Goal: Task Accomplishment & Management: Use online tool/utility

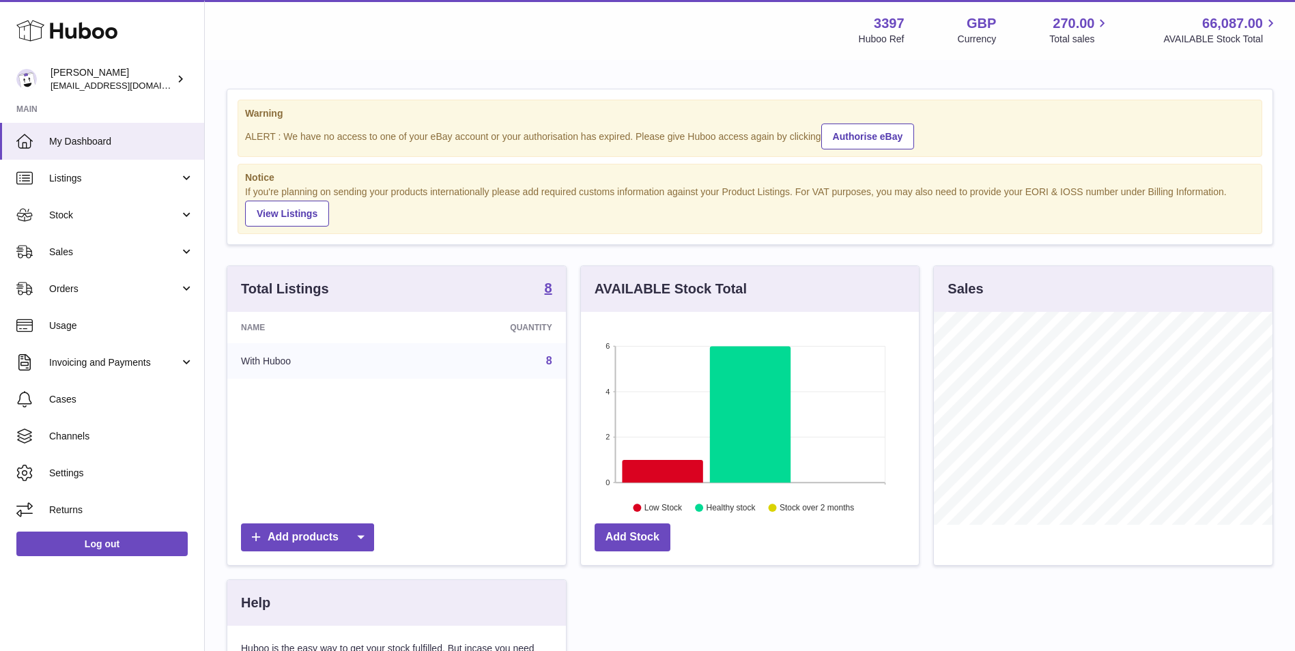
scroll to position [213, 338]
click at [67, 288] on span "Orders" at bounding box center [114, 289] width 130 height 13
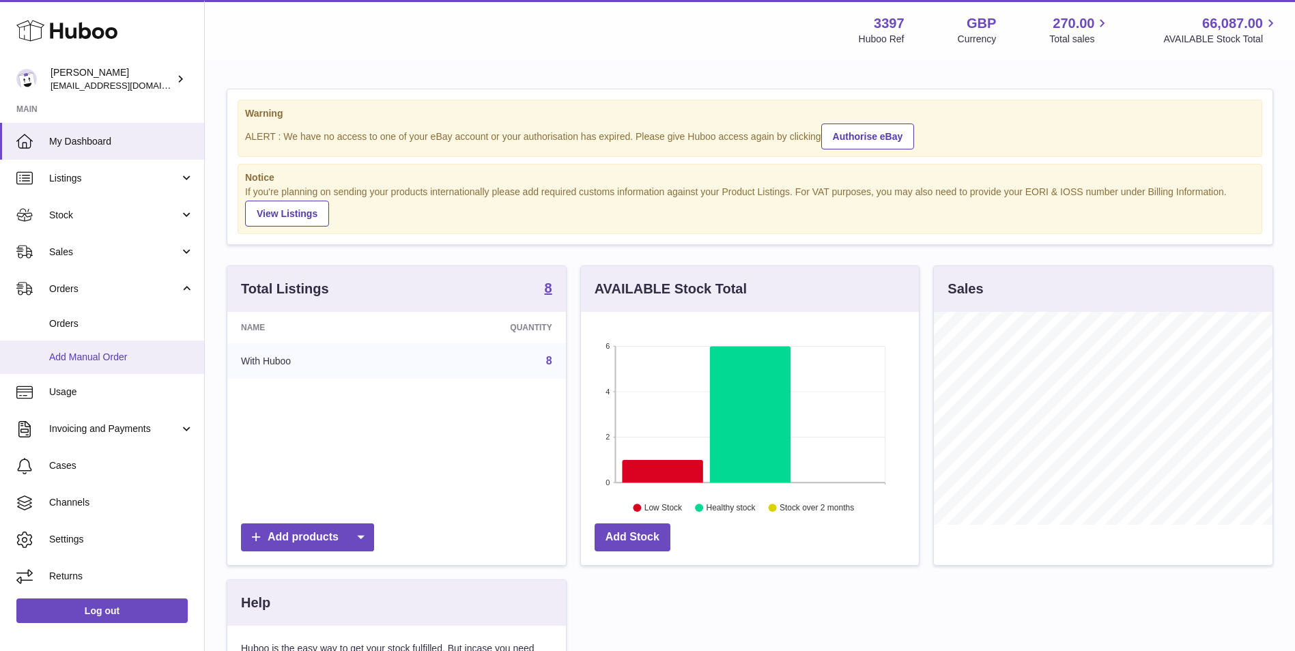
click at [66, 366] on link "Add Manual Order" at bounding box center [102, 357] width 204 height 33
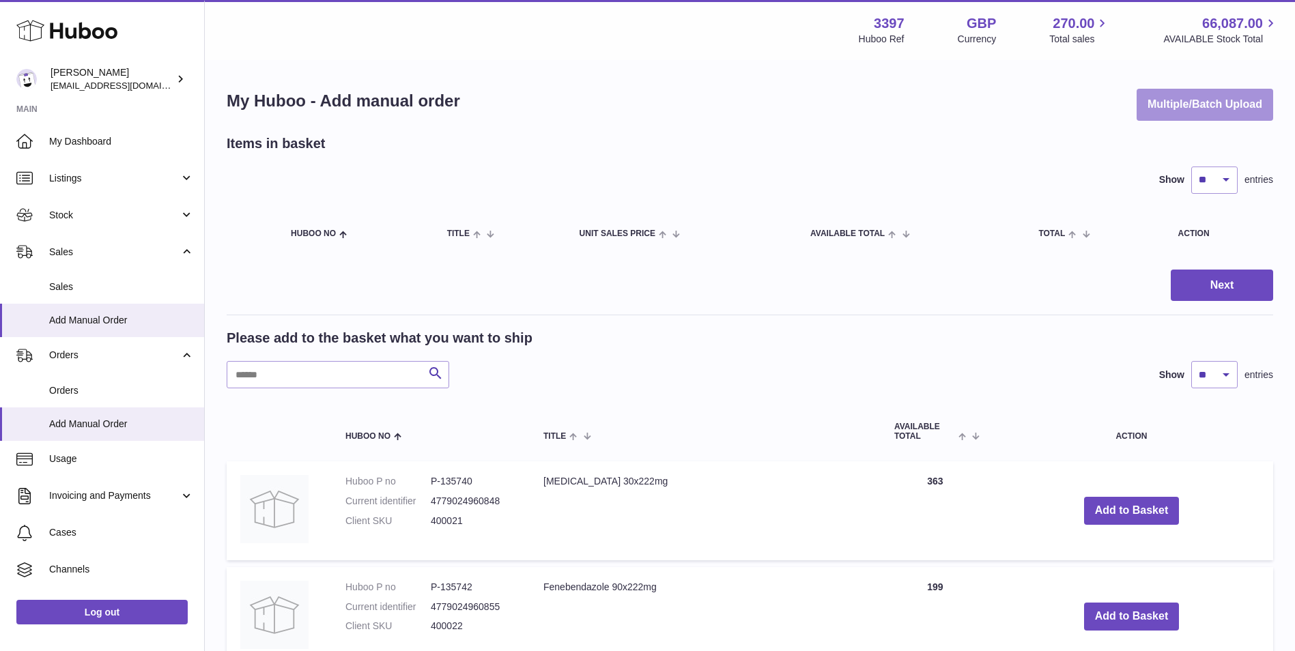
click at [1189, 110] on button "Multiple/Batch Upload" at bounding box center [1204, 105] width 137 height 32
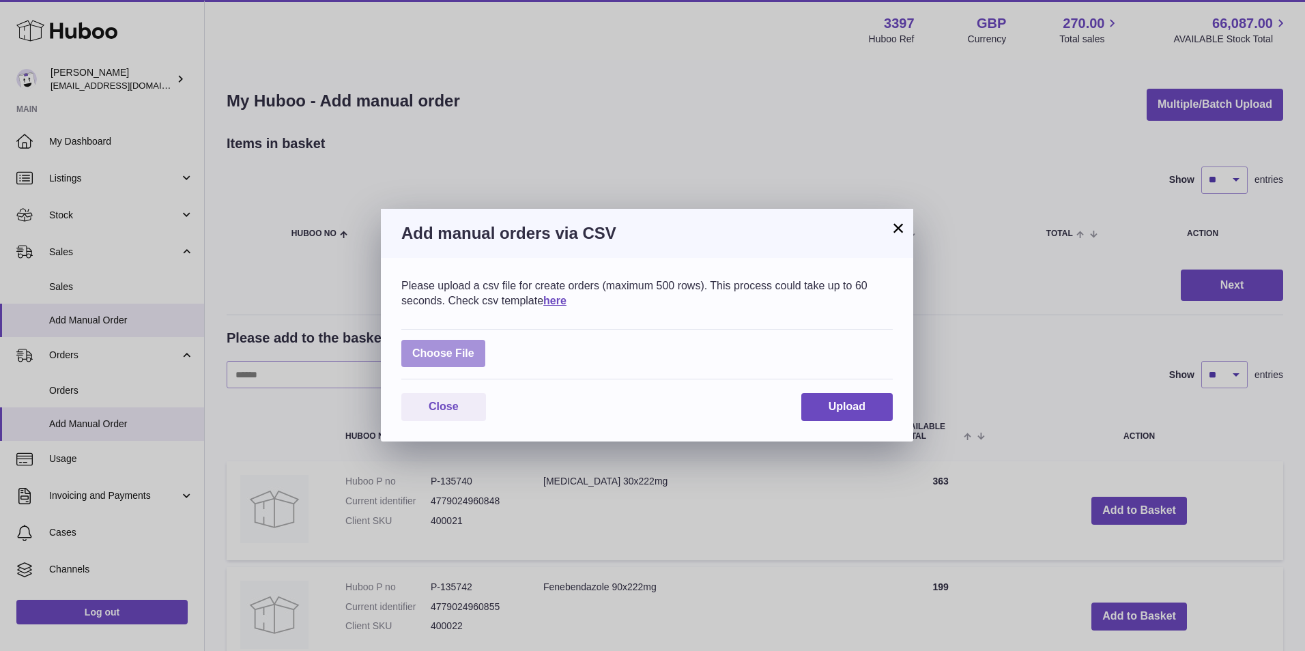
click at [462, 357] on label at bounding box center [443, 354] width 84 height 28
click at [474, 347] on input "file" at bounding box center [474, 347] width 1 height 1
type input "**********"
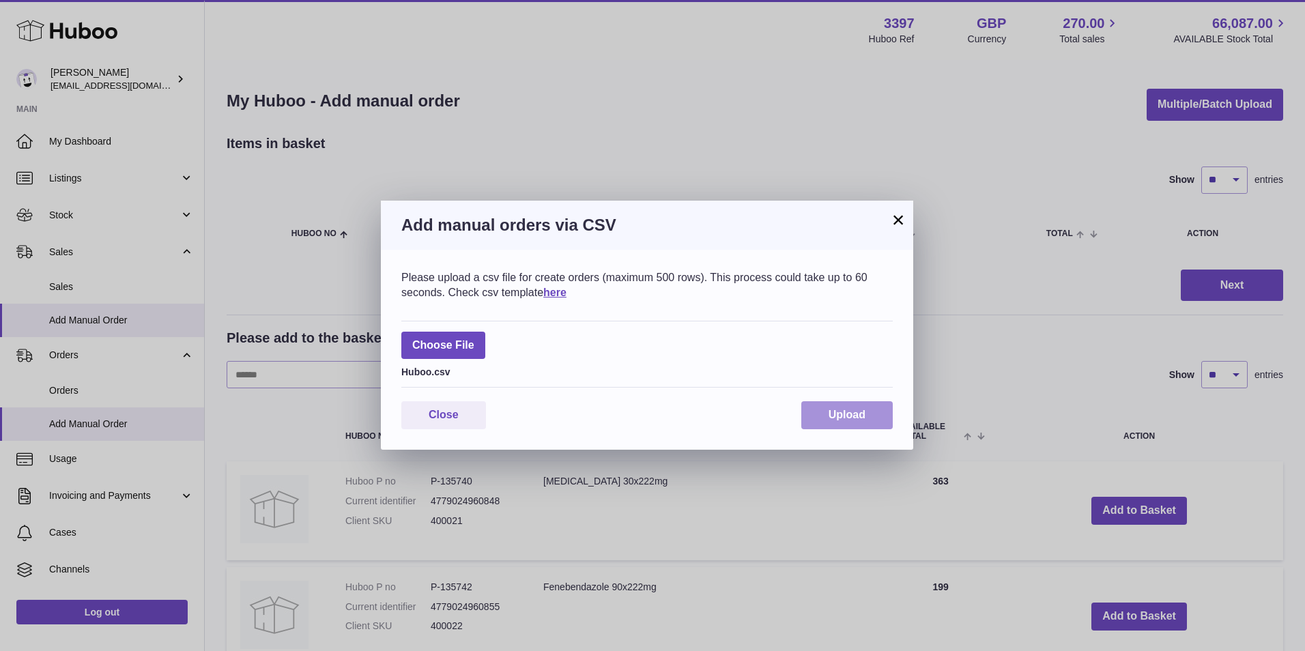
click at [818, 418] on button "Upload" at bounding box center [846, 415] width 91 height 28
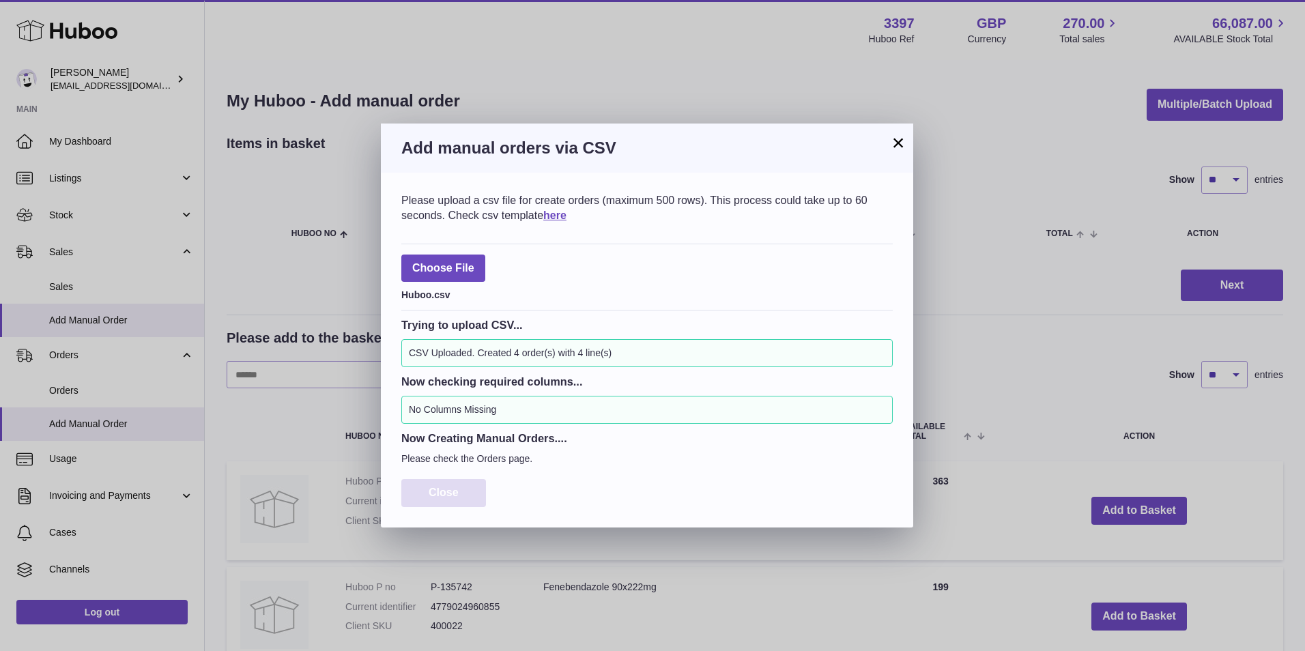
click at [454, 489] on span "Close" at bounding box center [444, 493] width 30 height 12
